Goal: Task Accomplishment & Management: Manage account settings

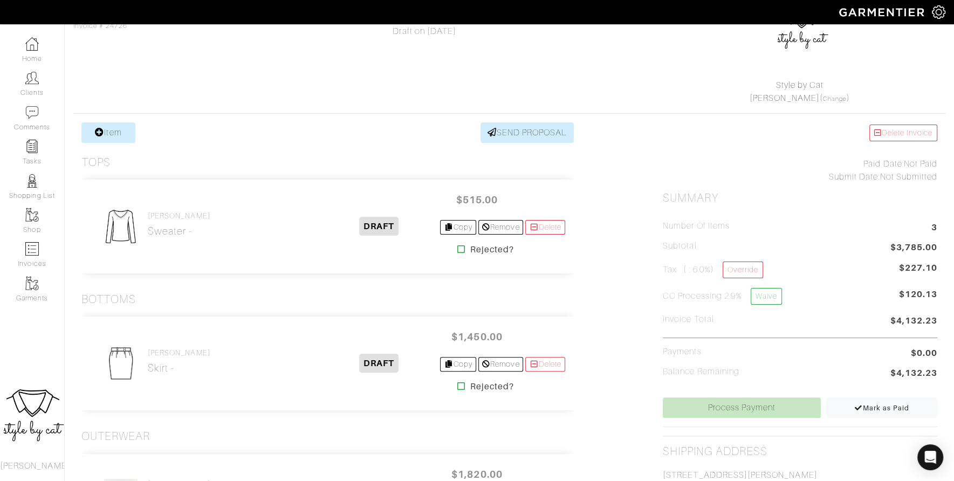
scroll to position [117, 0]
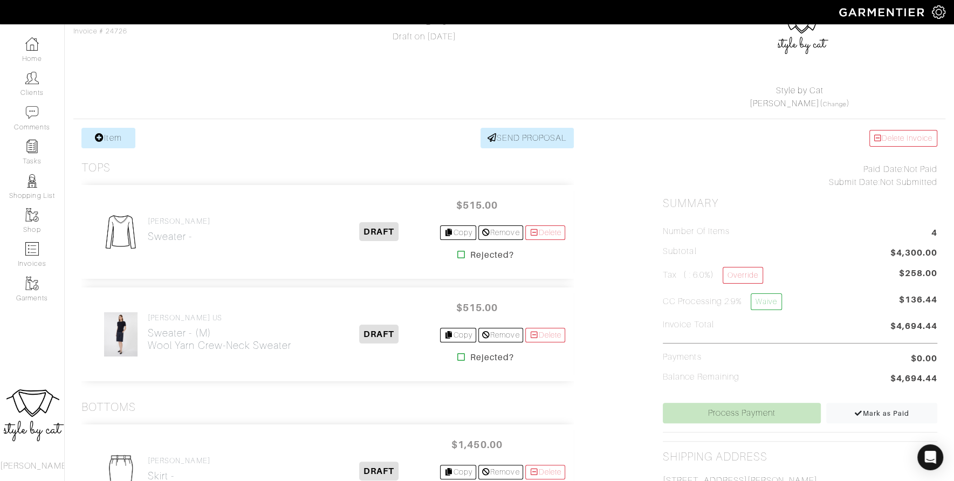
scroll to position [206, 0]
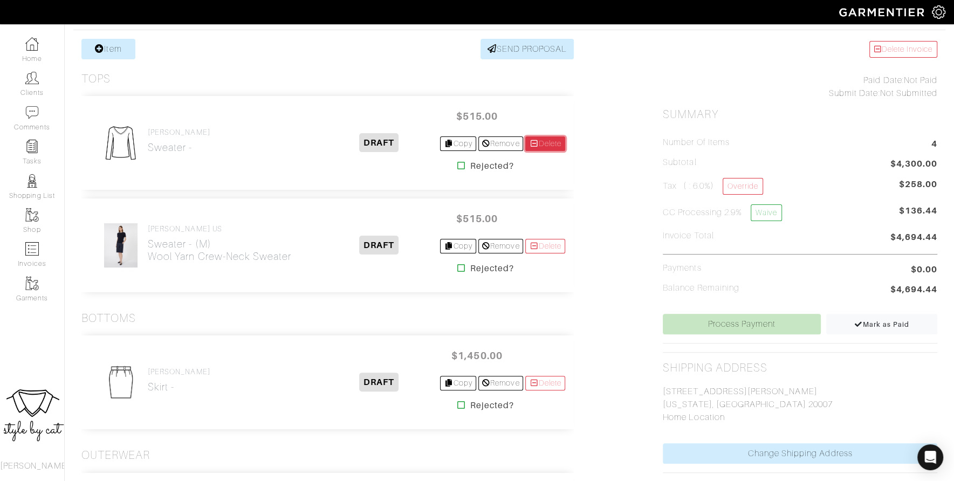
click at [552, 143] on link "Delete" at bounding box center [545, 143] width 40 height 15
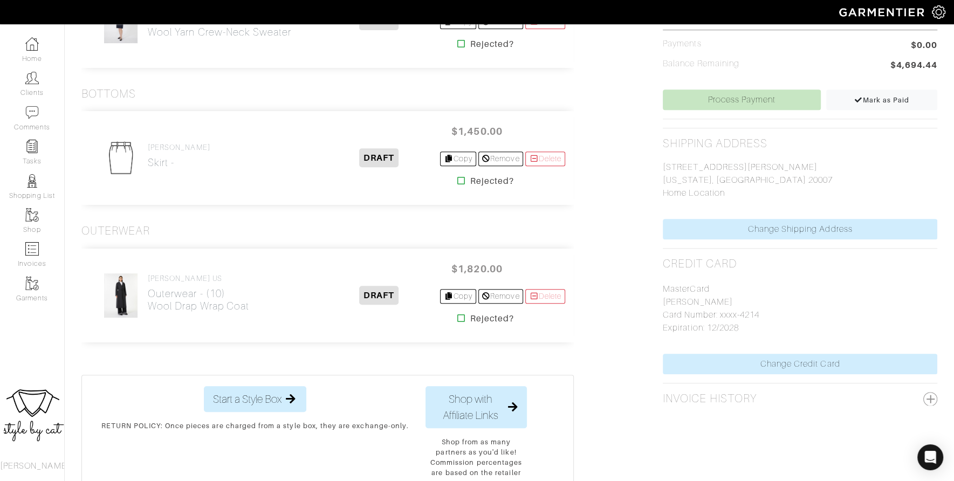
scroll to position [432, 0]
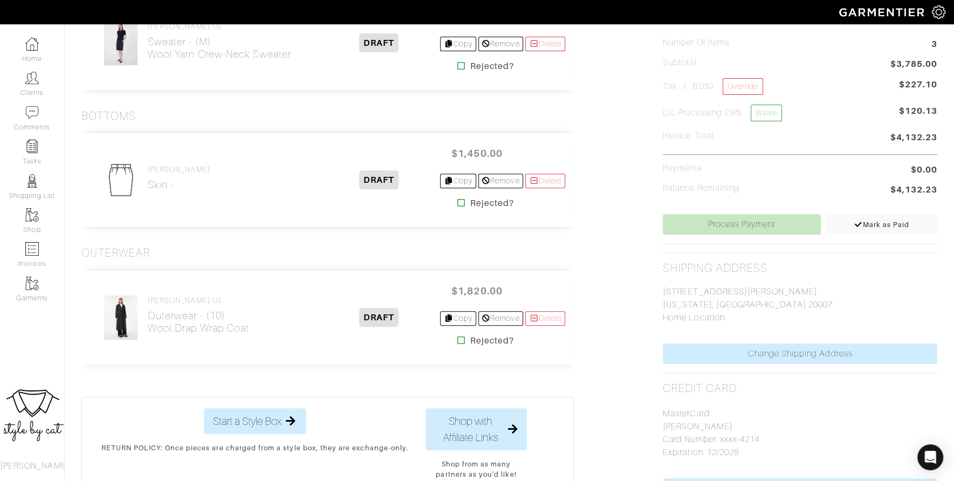
scroll to position [306, 0]
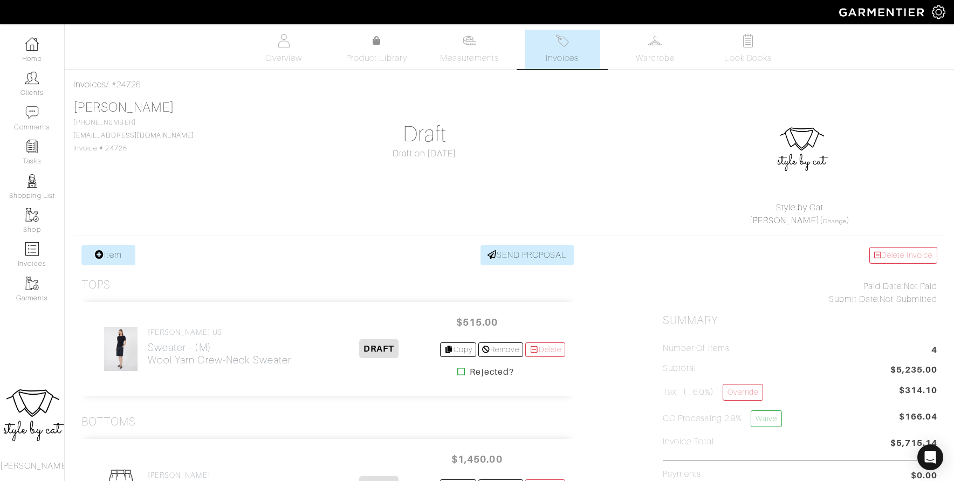
scroll to position [306, 0]
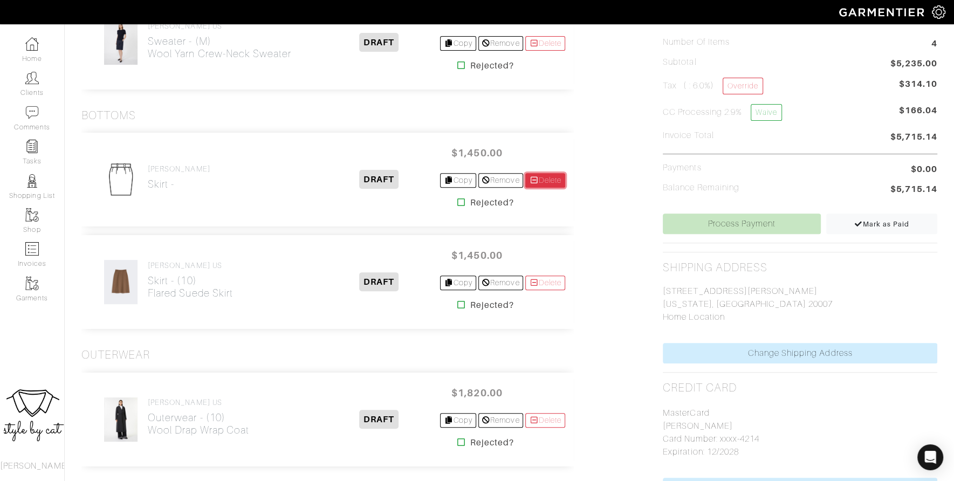
click at [549, 177] on link "Delete" at bounding box center [545, 180] width 40 height 15
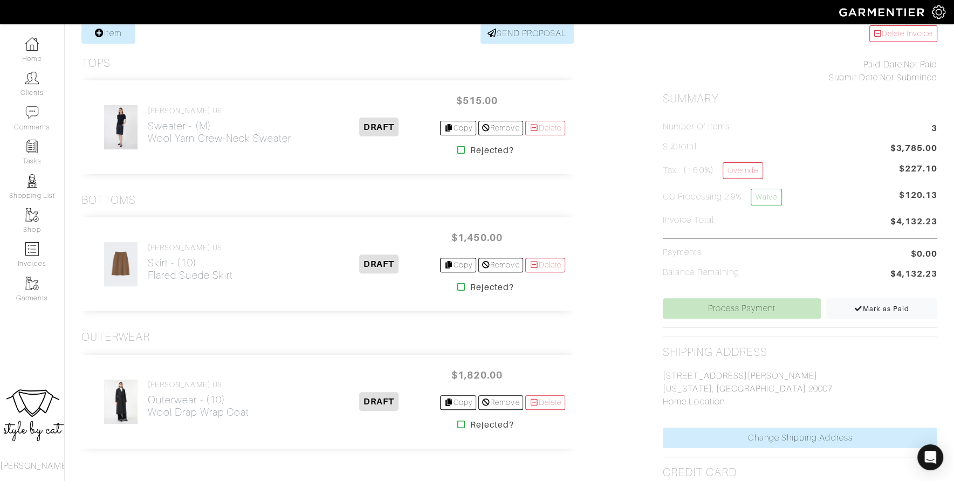
scroll to position [222, 0]
click at [730, 300] on link "Process Payment" at bounding box center [742, 308] width 158 height 20
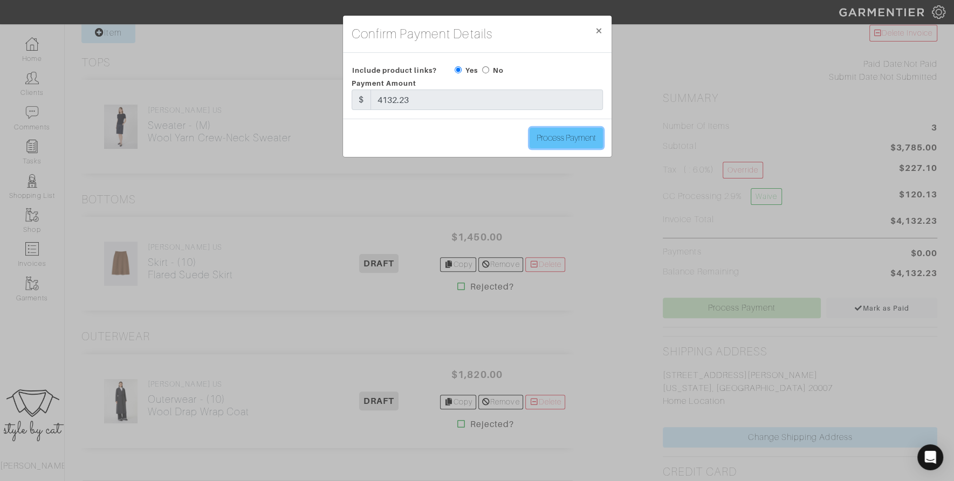
click at [549, 142] on input "Process Payment" at bounding box center [566, 138] width 73 height 20
type input "Process Payment"
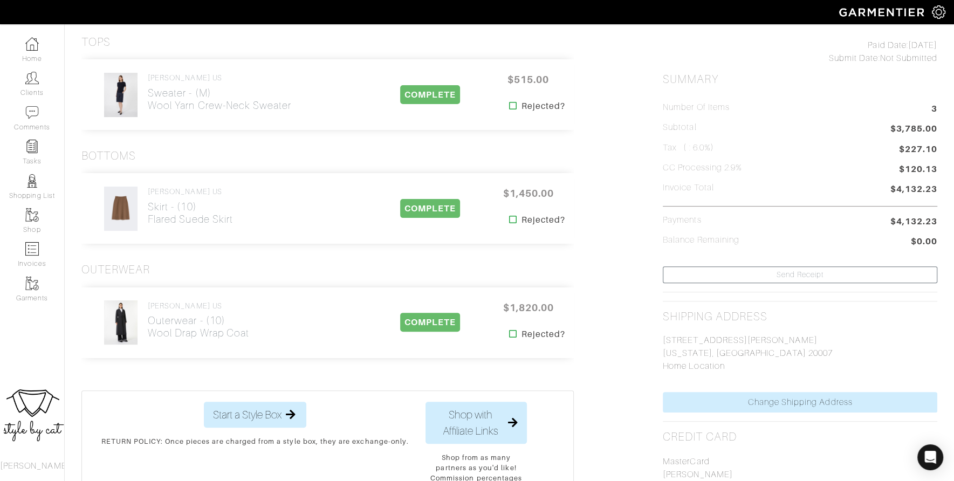
scroll to position [0, 0]
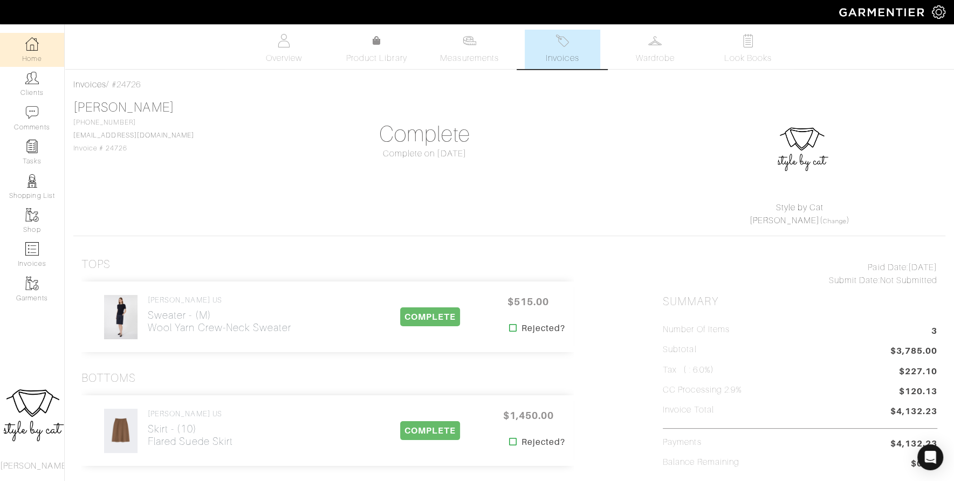
click at [45, 54] on link "Home" at bounding box center [32, 50] width 64 height 34
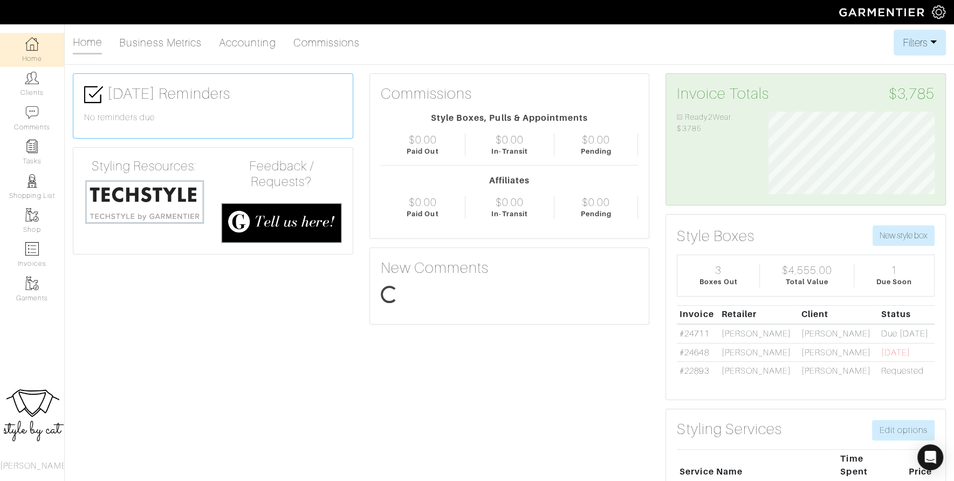
scroll to position [83, 182]
click at [685, 331] on link "#24711" at bounding box center [693, 334] width 29 height 10
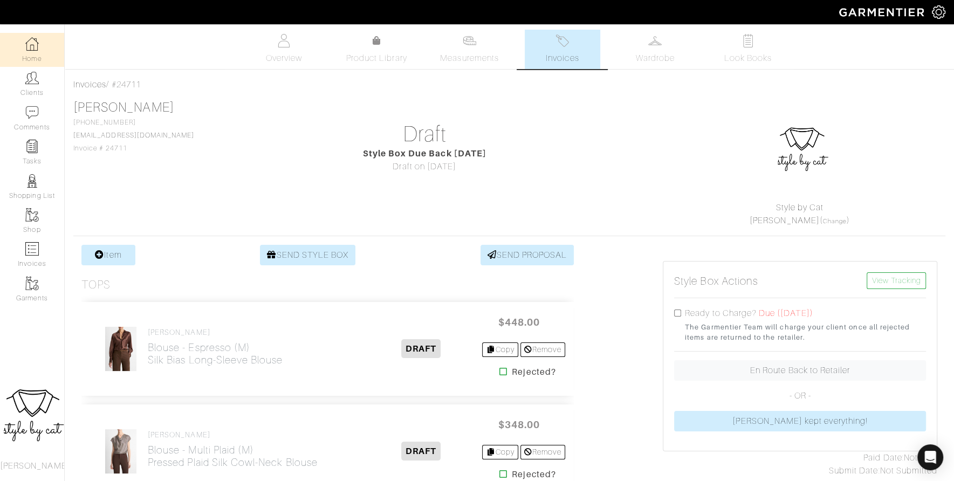
click at [37, 44] on img at bounding box center [31, 43] width 13 height 13
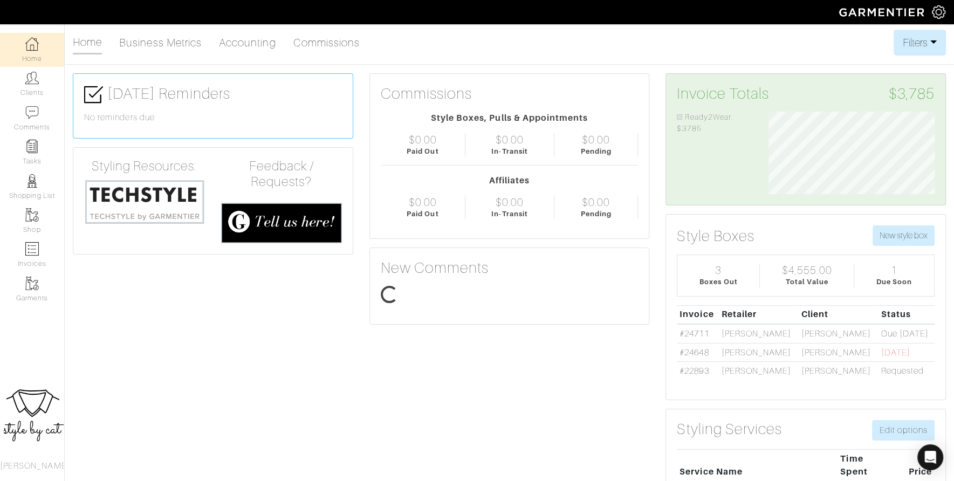
scroll to position [83, 182]
click at [32, 47] on img at bounding box center [31, 43] width 13 height 13
click at [23, 88] on link "Clients" at bounding box center [32, 84] width 64 height 34
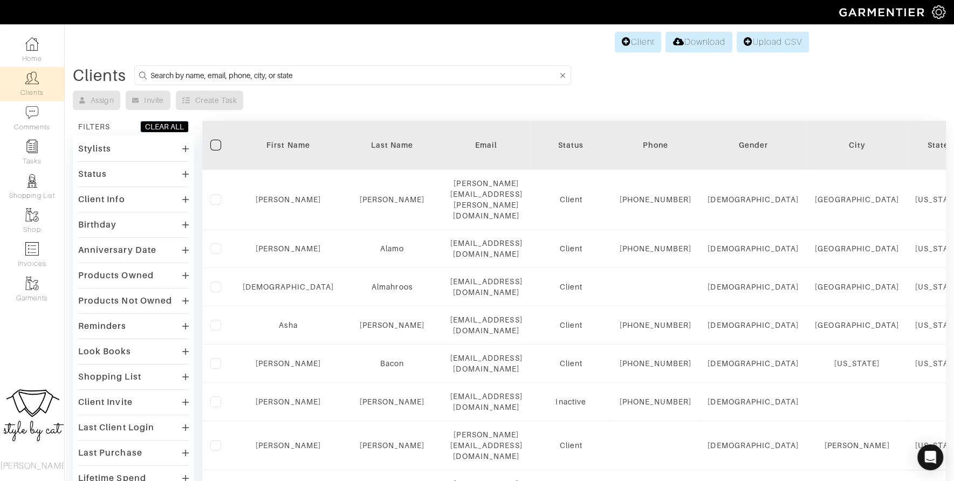
click at [379, 73] on input at bounding box center [353, 74] width 407 height 13
type input "samantha"
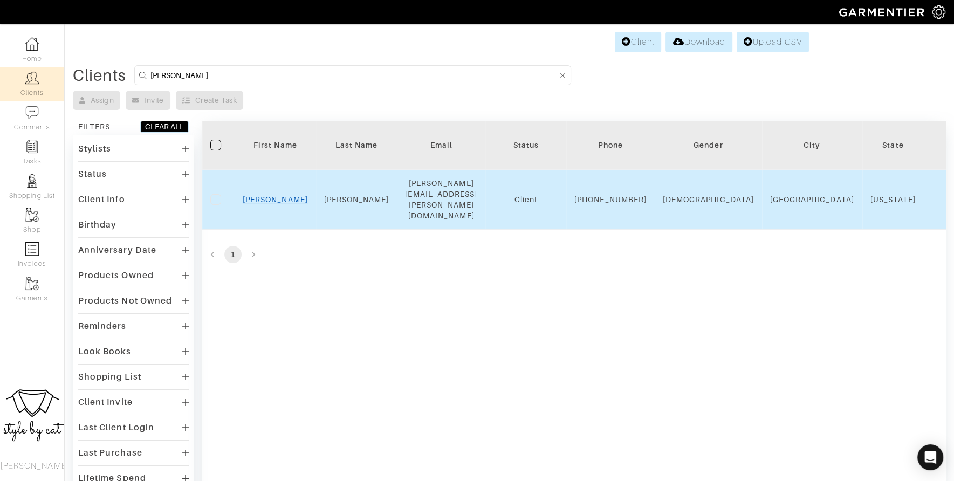
click at [266, 195] on link "Samantha" at bounding box center [275, 199] width 65 height 9
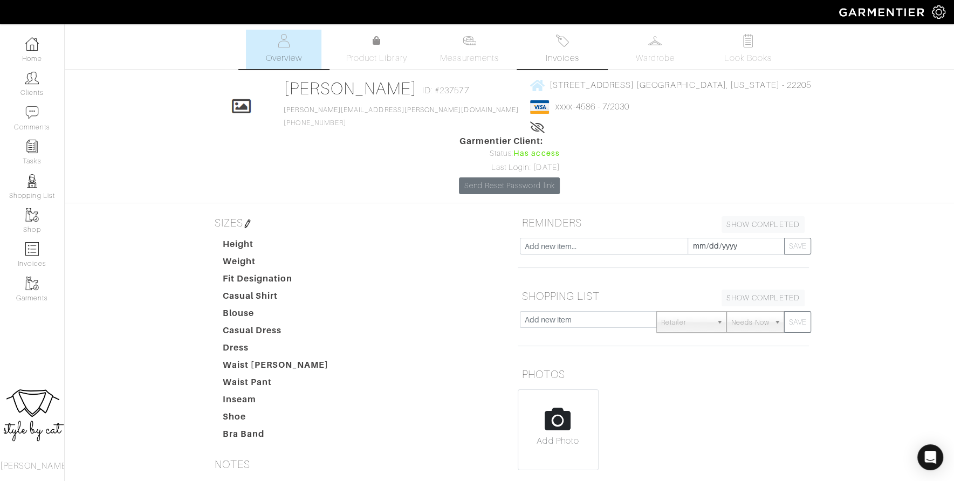
click at [569, 56] on span "Invoices" at bounding box center [562, 58] width 33 height 13
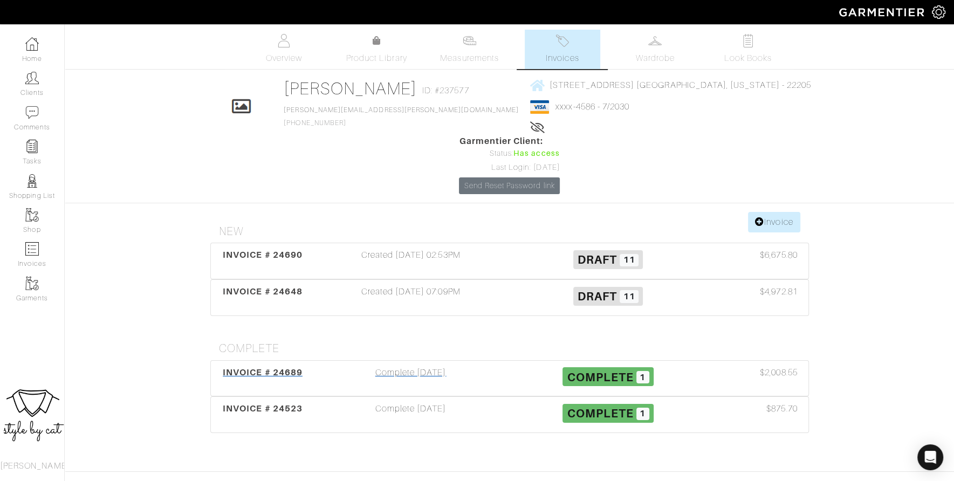
click at [265, 367] on span "INVOICE # 24689" at bounding box center [263, 372] width 80 height 10
click at [35, 49] on img at bounding box center [31, 43] width 13 height 13
